Goal: Check status: Check status

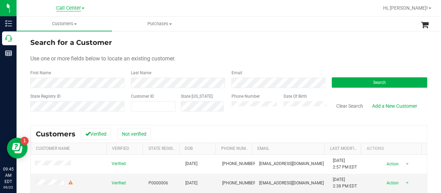
click at [79, 9] on span "Call Center" at bounding box center [68, 8] width 25 height 6
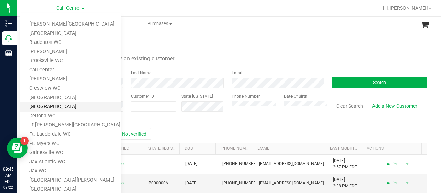
scroll to position [293, 0]
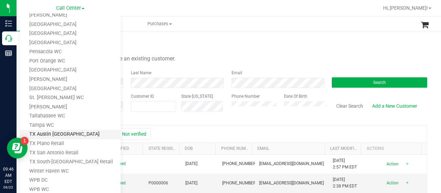
click at [54, 132] on link "TX Austin [GEOGRAPHIC_DATA]" at bounding box center [70, 134] width 101 height 9
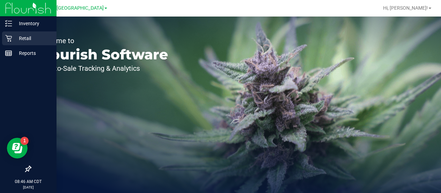
click at [11, 36] on icon at bounding box center [8, 38] width 7 height 7
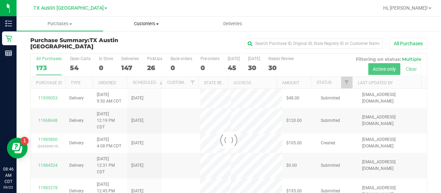
click at [145, 26] on span "Customers" at bounding box center [146, 24] width 86 height 6
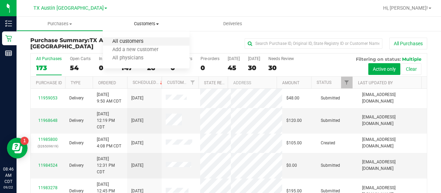
click at [146, 40] on span "All customers" at bounding box center [128, 42] width 50 height 6
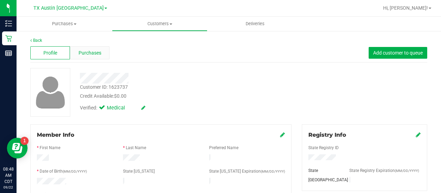
click at [90, 50] on span "Purchases" at bounding box center [90, 52] width 23 height 7
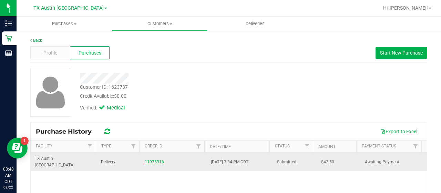
click at [151, 159] on link "11975316" at bounding box center [154, 161] width 19 height 5
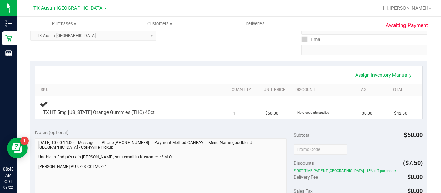
scroll to position [121, 0]
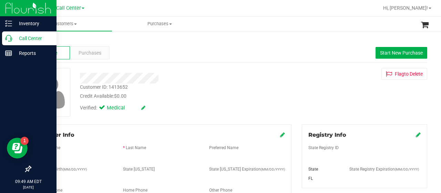
scroll to position [304, 0]
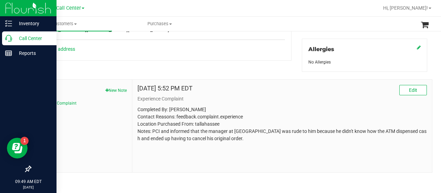
click at [18, 36] on p "Call Center" at bounding box center [32, 38] width 41 height 8
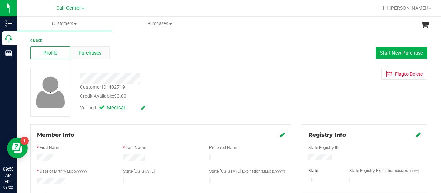
click at [83, 47] on div "Purchases" at bounding box center [90, 52] width 40 height 13
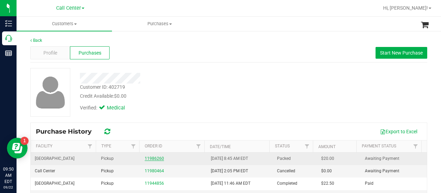
click at [152, 160] on link "11986260" at bounding box center [154, 158] width 19 height 5
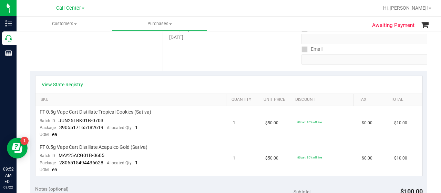
scroll to position [28, 0]
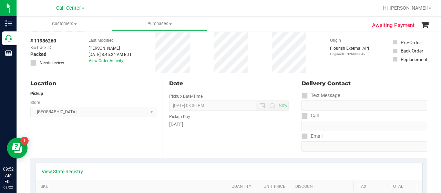
click at [142, 176] on div "View State Registry" at bounding box center [229, 172] width 387 height 18
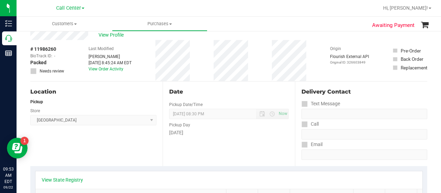
scroll to position [0, 0]
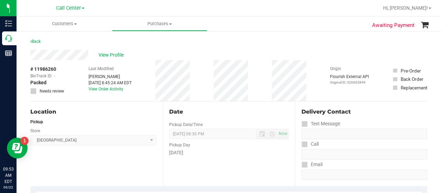
drag, startPoint x: 30, startPoint y: 69, endPoint x: 434, endPoint y: 90, distance: 404.6
click at [311, 46] on div "Back" at bounding box center [228, 43] width 397 height 12
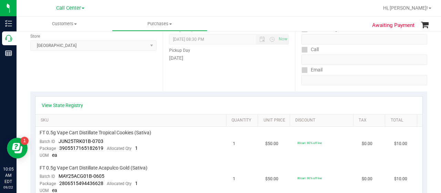
scroll to position [109, 0]
